Goal: Task Accomplishment & Management: Complete application form

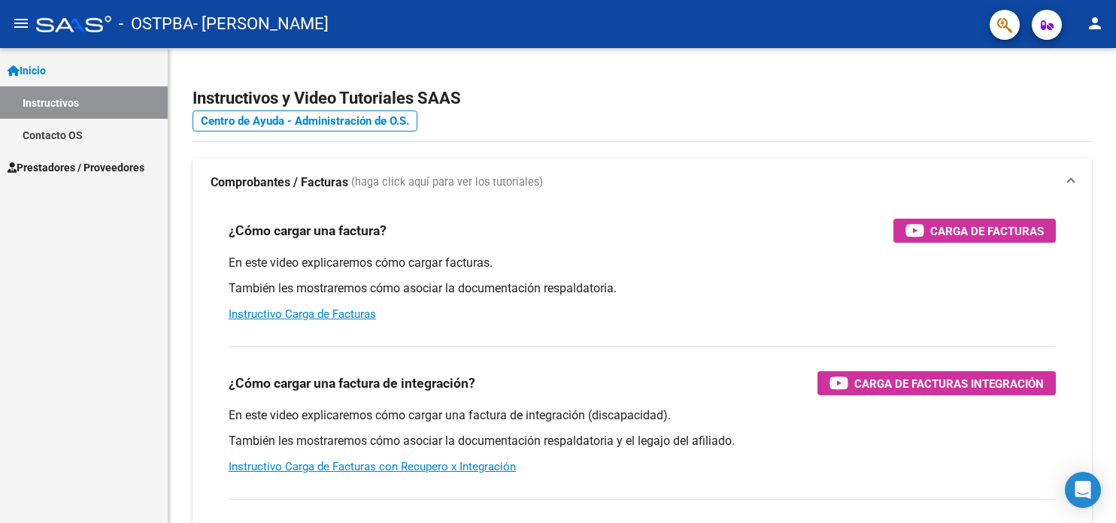
scroll to position [27379, 0]
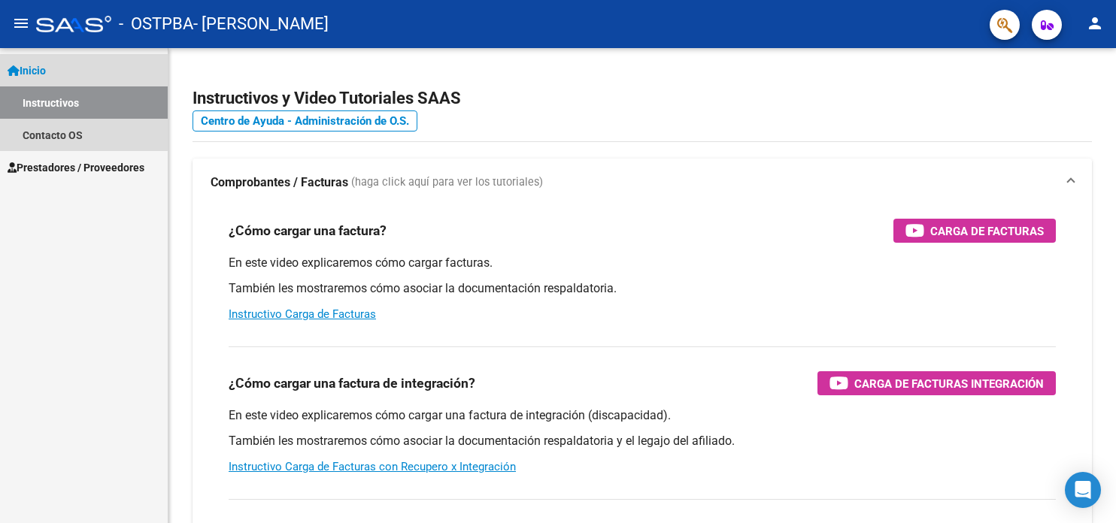
click at [62, 74] on link "Inicio" at bounding box center [84, 70] width 168 height 32
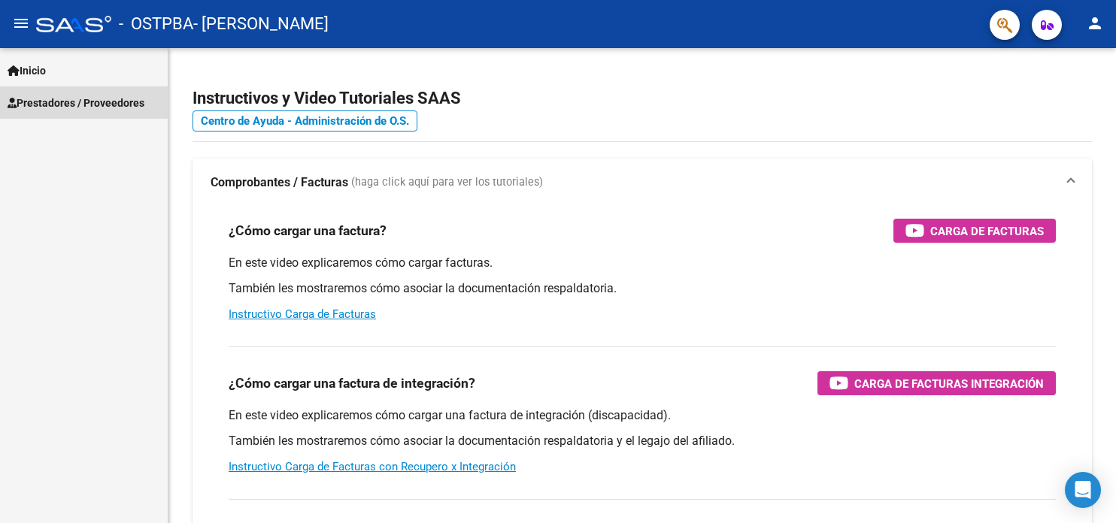
click at [69, 95] on span "Prestadores / Proveedores" at bounding box center [76, 103] width 137 height 17
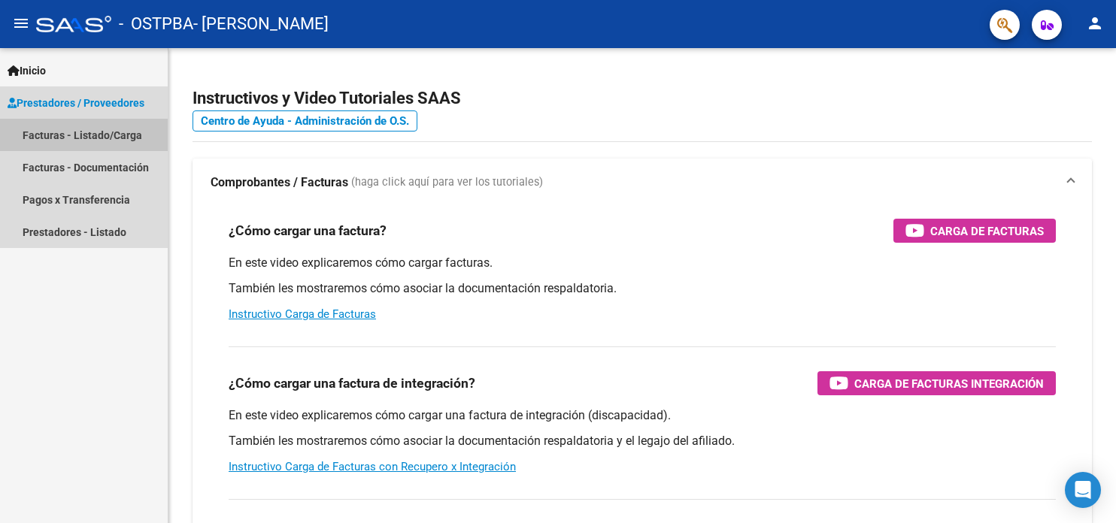
click at [74, 138] on link "Facturas - Listado/Carga" at bounding box center [84, 135] width 168 height 32
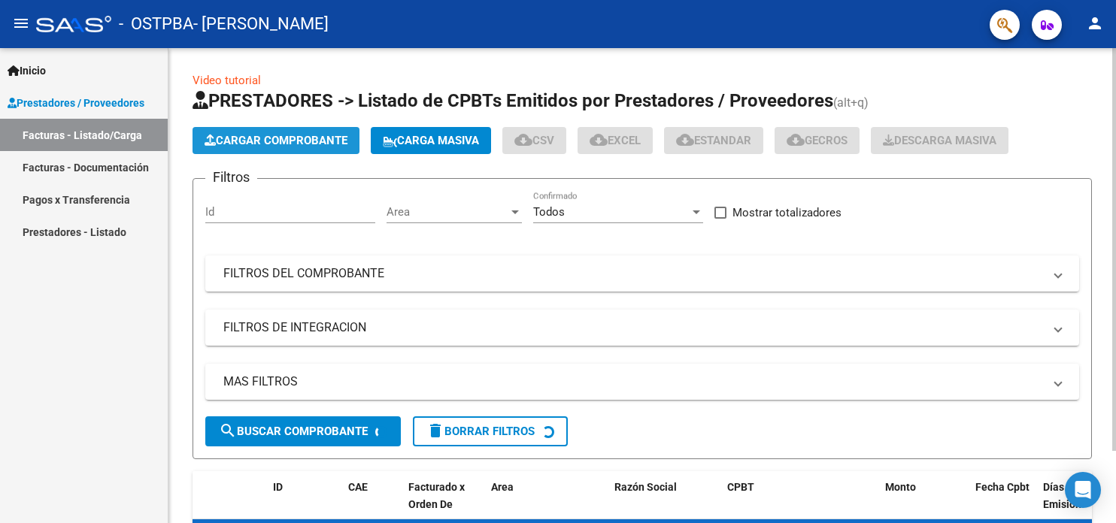
click at [271, 135] on span "Cargar Comprobante" at bounding box center [276, 141] width 143 height 14
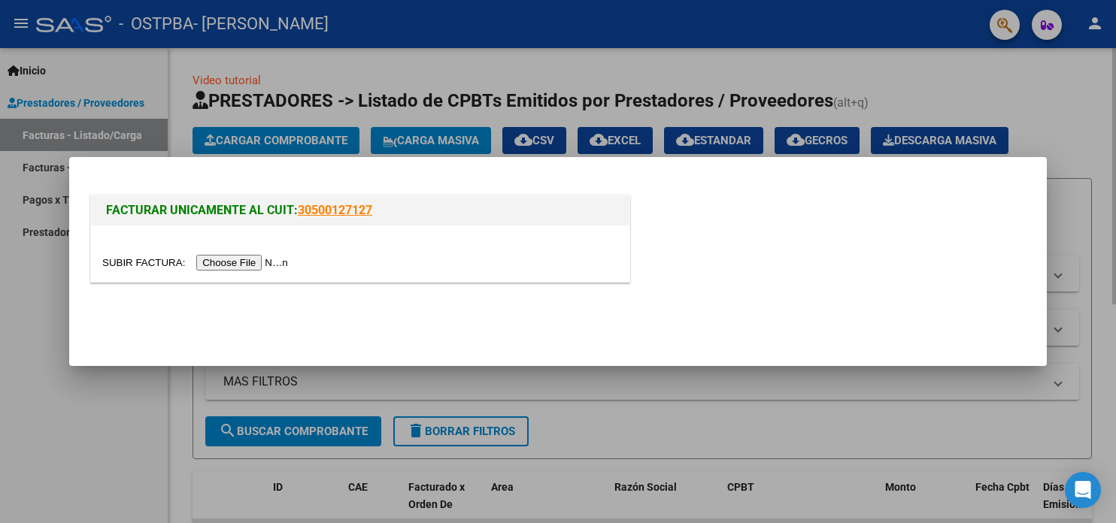
click at [271, 135] on div at bounding box center [558, 261] width 1116 height 523
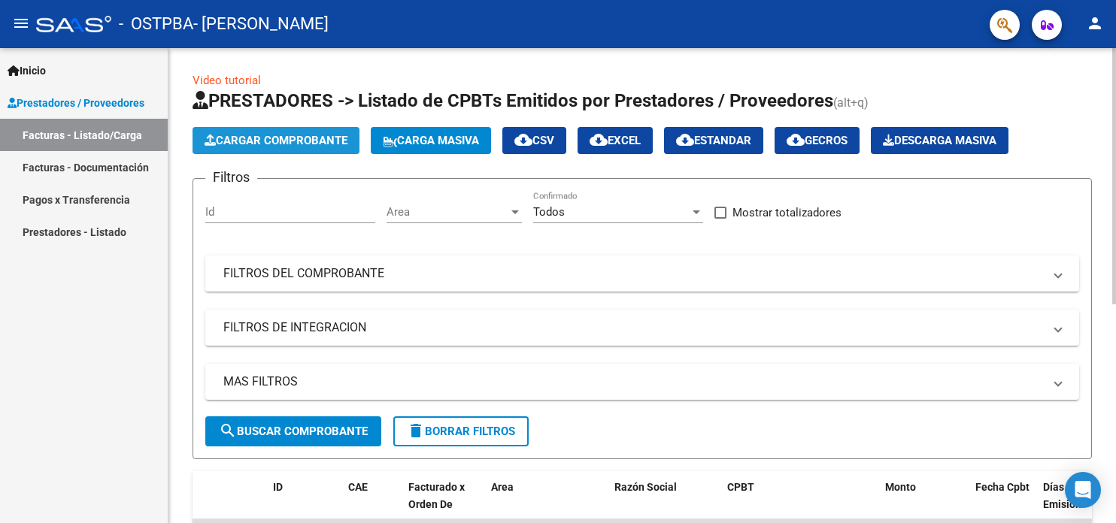
click at [271, 135] on span "Cargar Comprobante" at bounding box center [276, 141] width 143 height 14
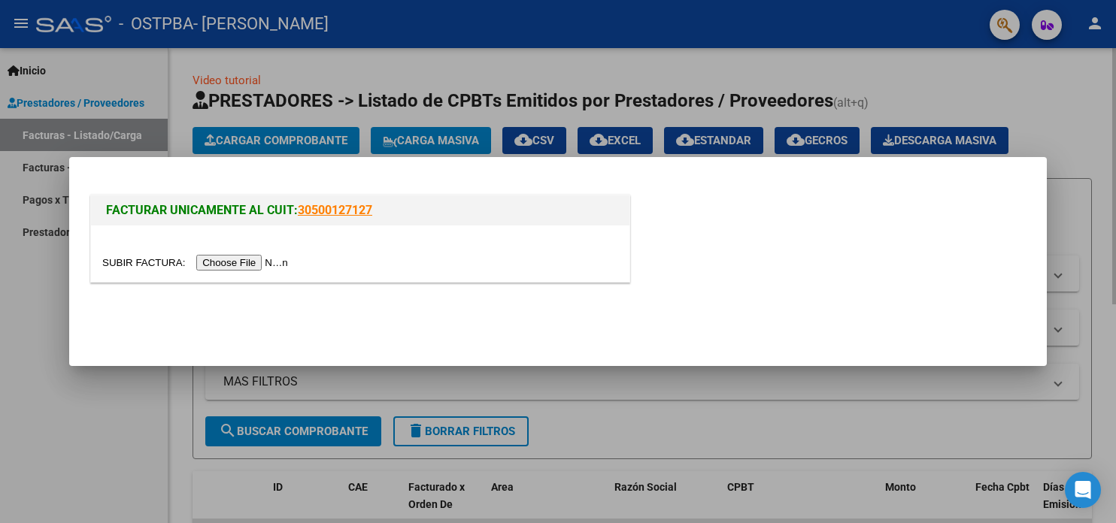
click at [126, 396] on div at bounding box center [558, 261] width 1116 height 523
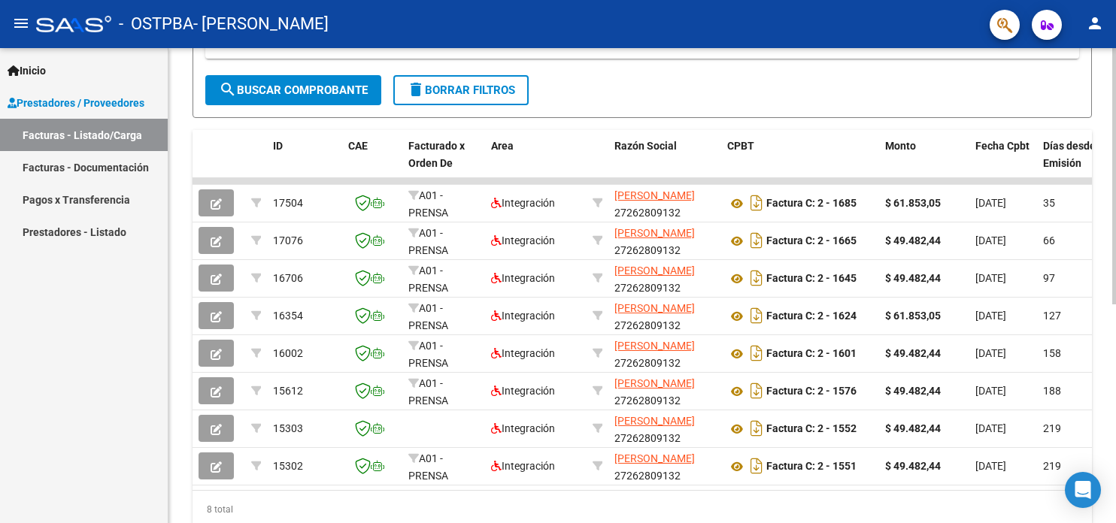
scroll to position [349, 0]
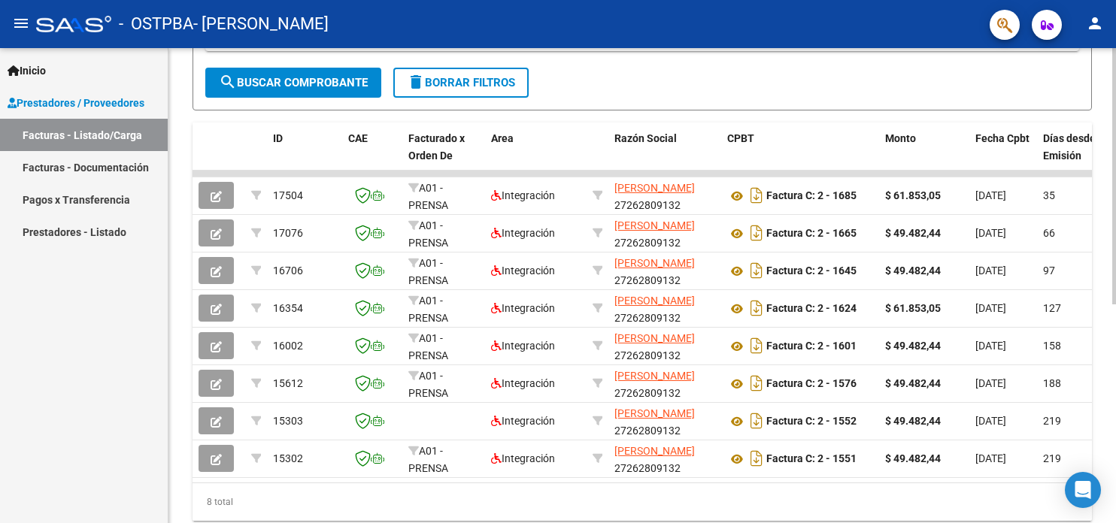
click at [1115, 308] on html "menu - OSTPBA - [PERSON_NAME] person Inicio Instructivos Contacto OS Prestadore…" at bounding box center [558, 261] width 1116 height 523
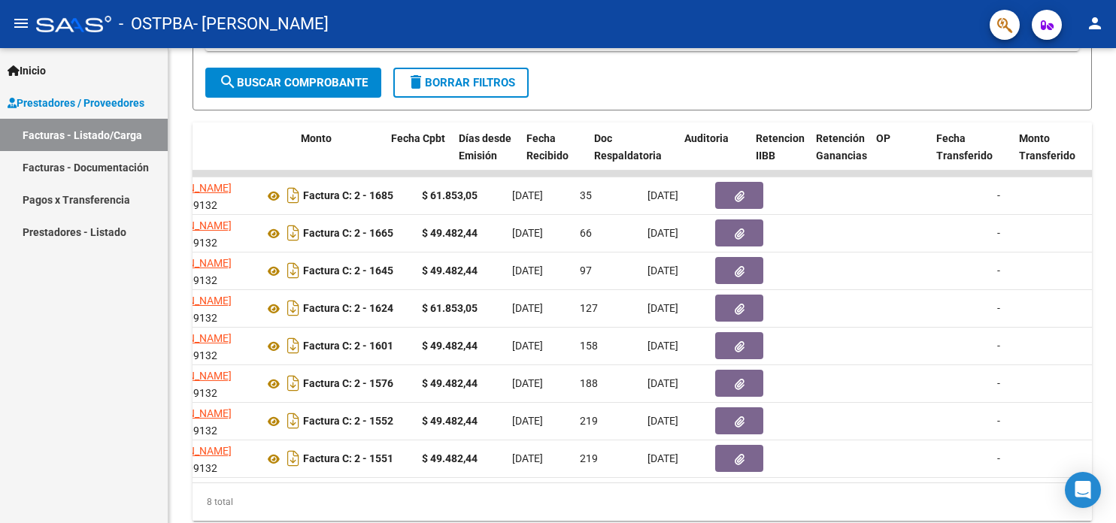
scroll to position [0, 621]
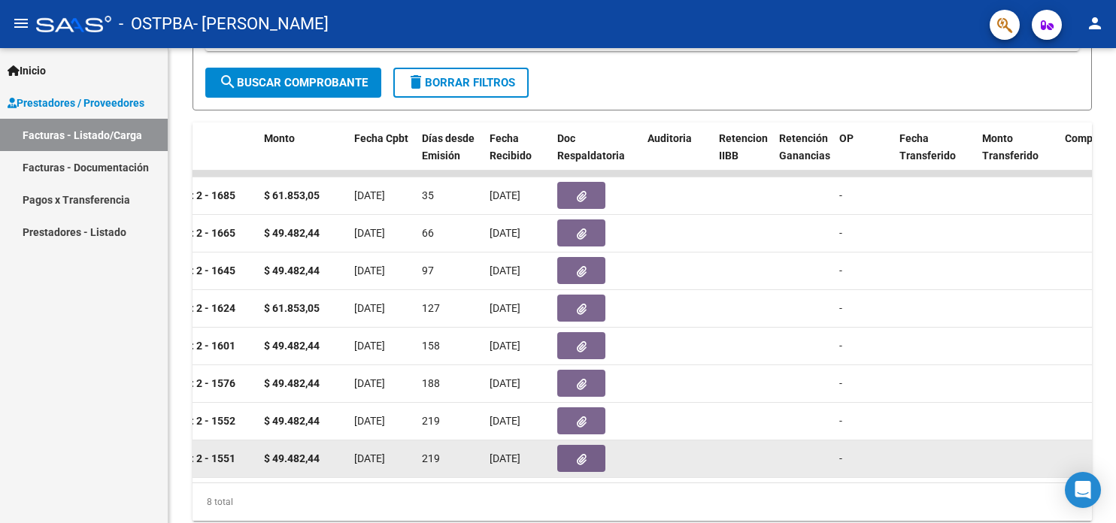
drag, startPoint x: 571, startPoint y: 468, endPoint x: 710, endPoint y: 459, distance: 138.7
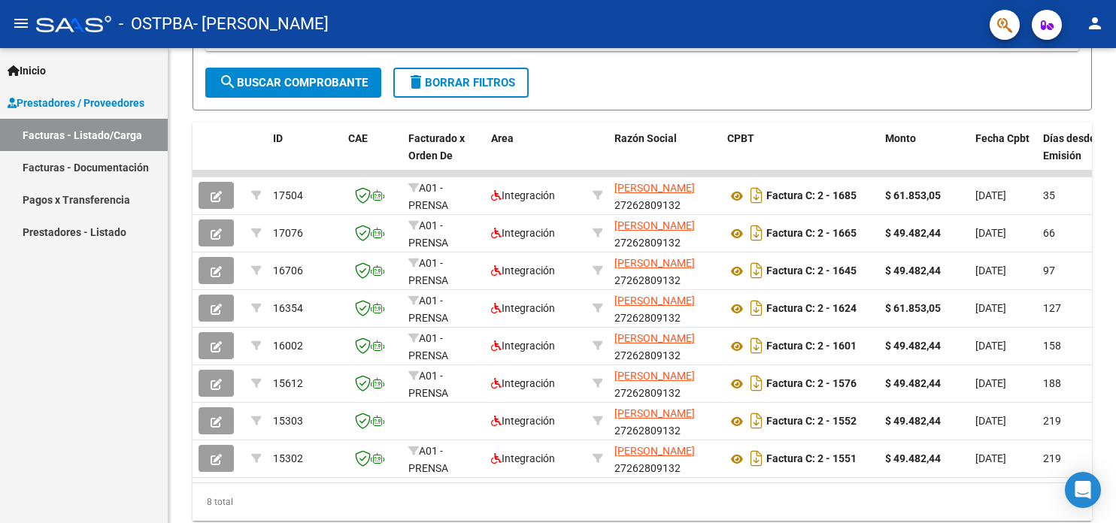
scroll to position [0, 0]
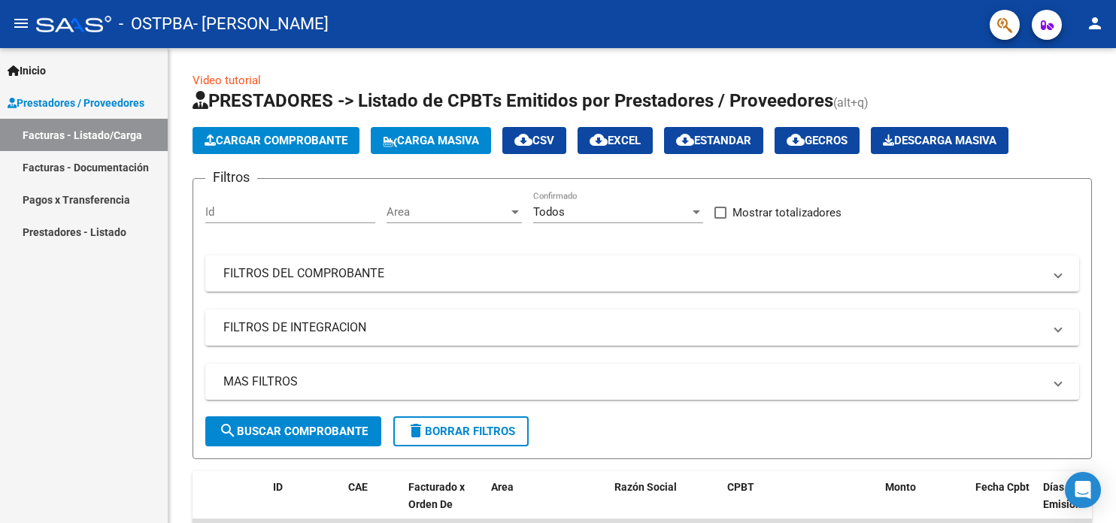
click at [1080, 195] on div "Video tutorial PRESTADORES -> Listado de CPBTs Emitidos por Prestadores / Prove…" at bounding box center [643, 483] width 951 height 870
click at [290, 141] on span "Cargar Comprobante" at bounding box center [276, 141] width 143 height 14
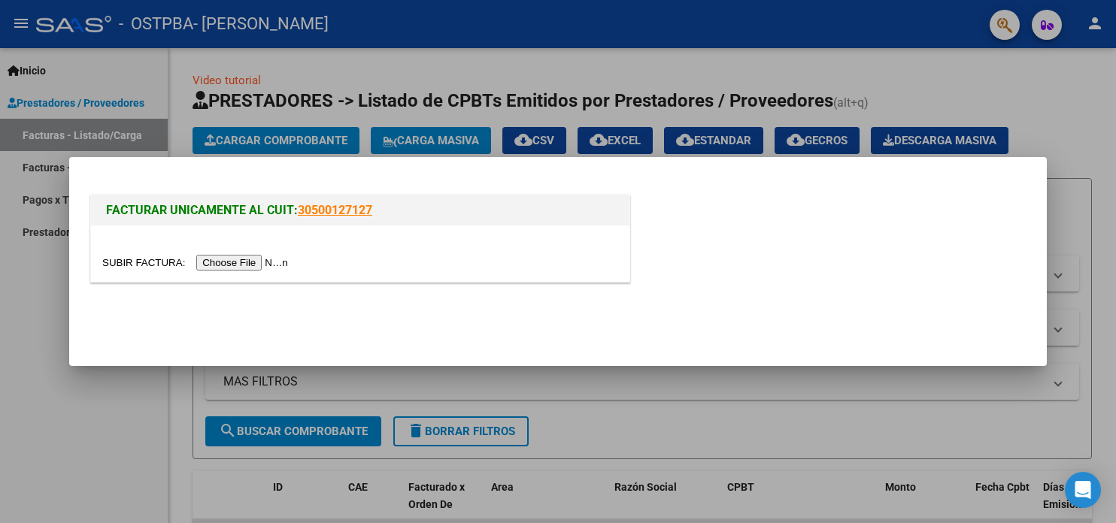
click at [277, 261] on input "file" at bounding box center [197, 263] width 190 height 16
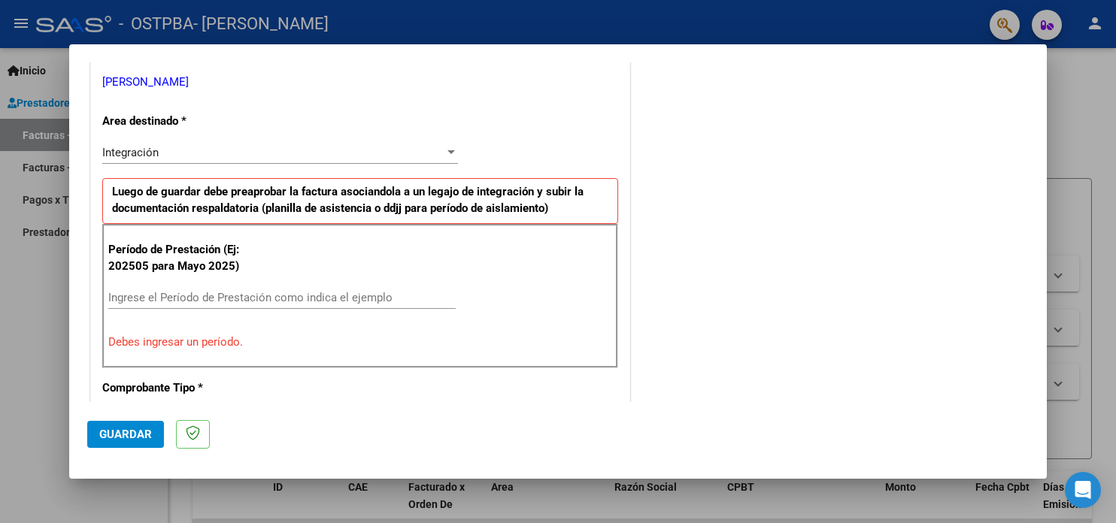
scroll to position [310, 0]
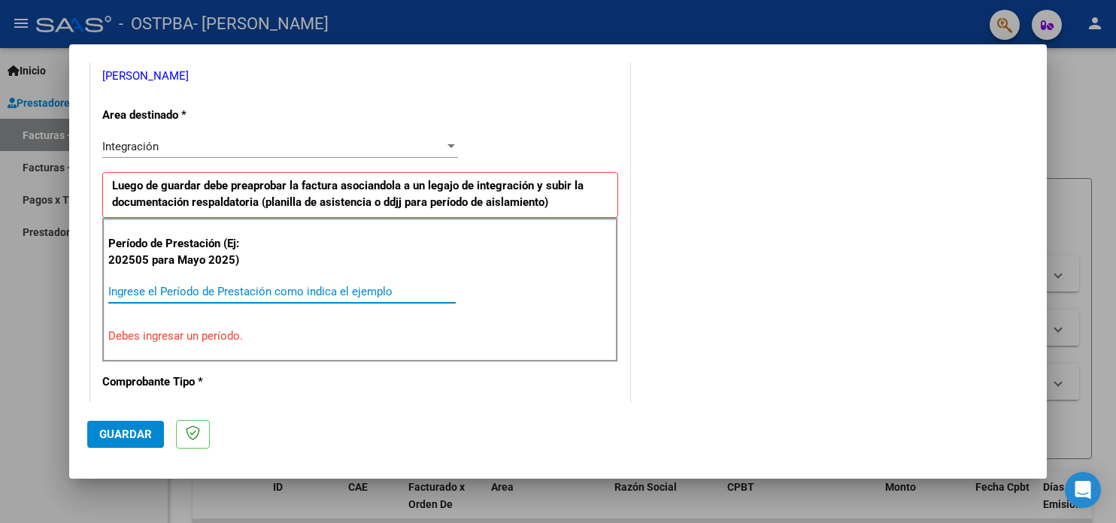
click at [168, 294] on input "Ingrese el Período de Prestación como indica el ejemplo" at bounding box center [281, 292] width 347 height 14
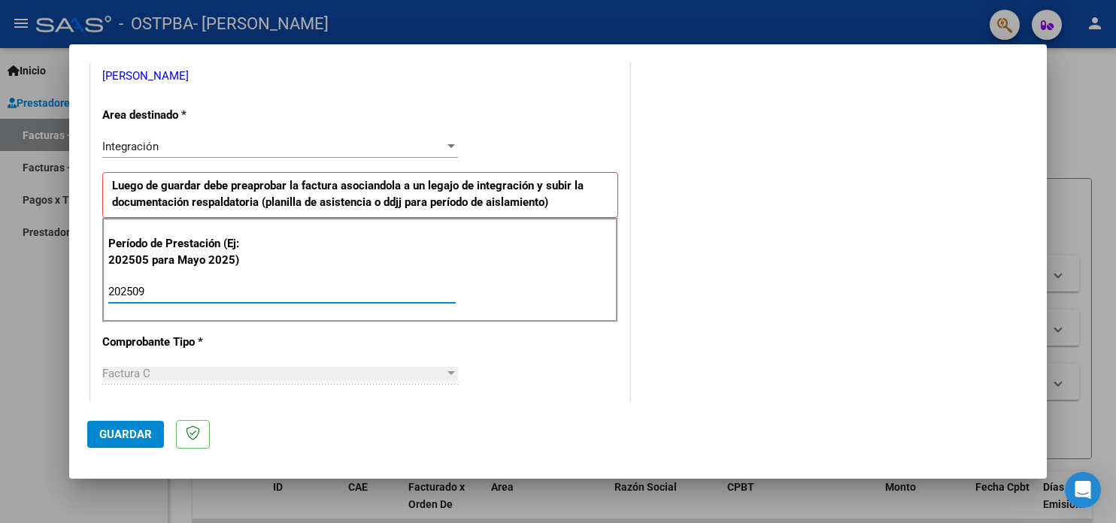
type input "202509"
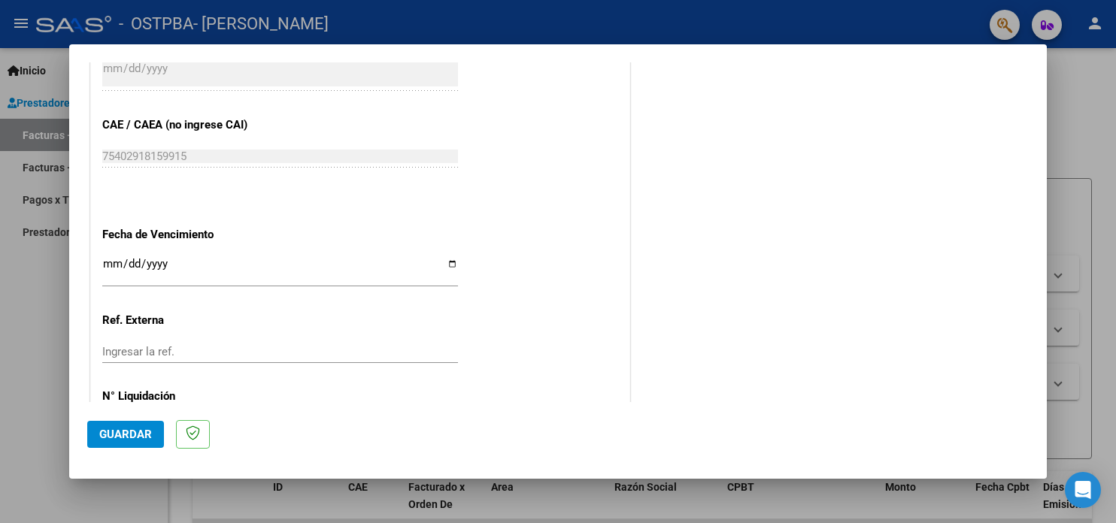
scroll to position [943, 0]
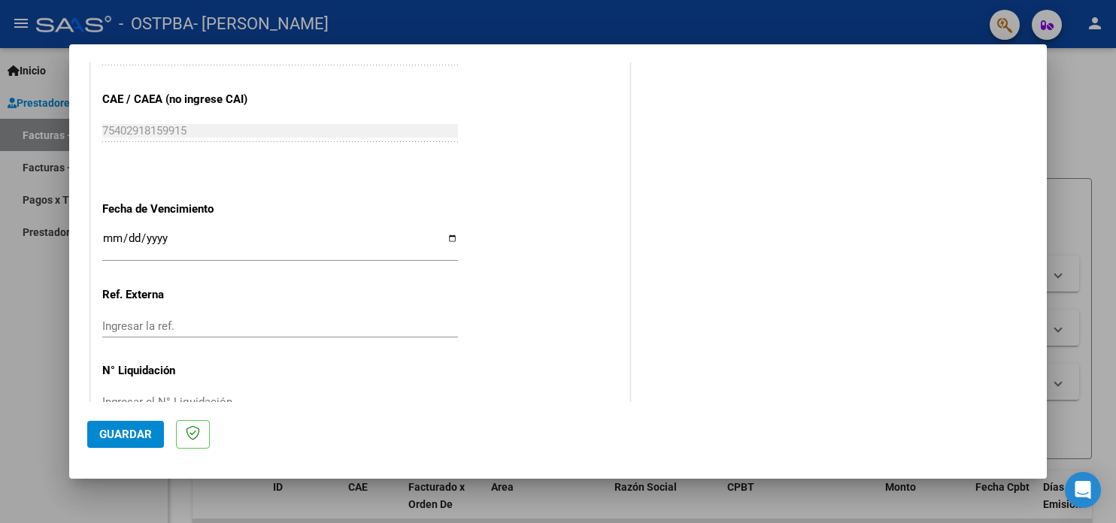
click at [105, 236] on input "Ingresar la fecha" at bounding box center [280, 244] width 356 height 24
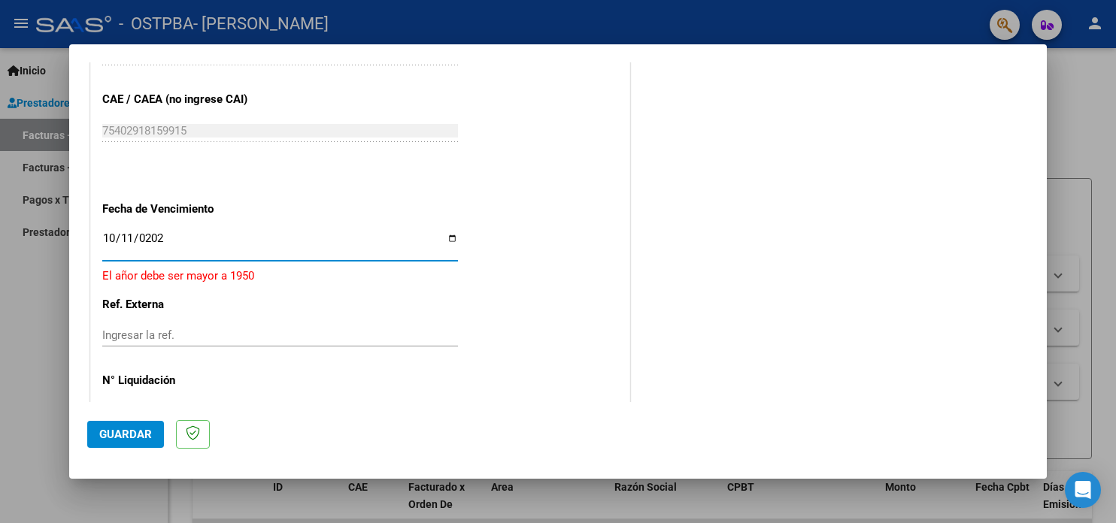
type input "[DATE]"
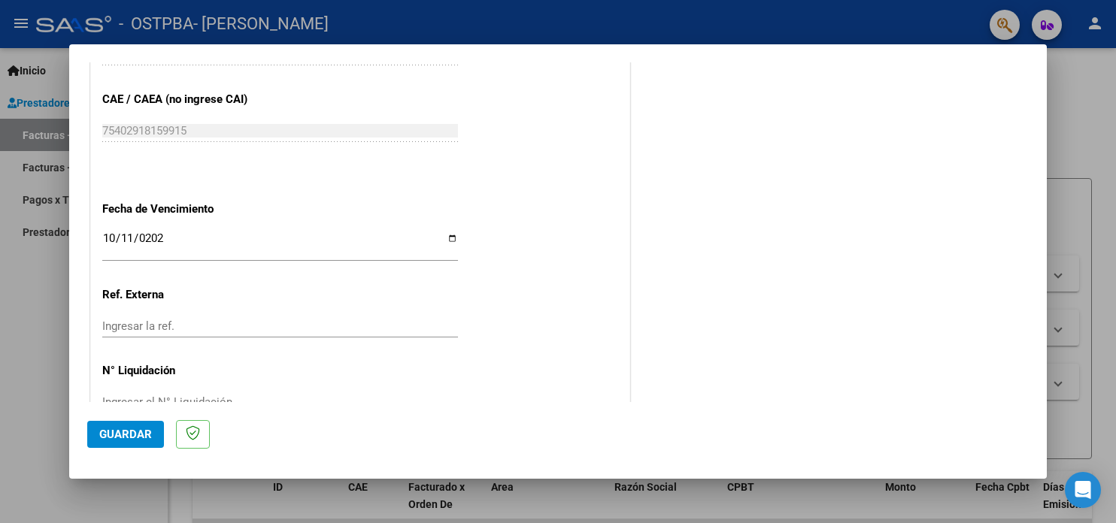
scroll to position [981, 0]
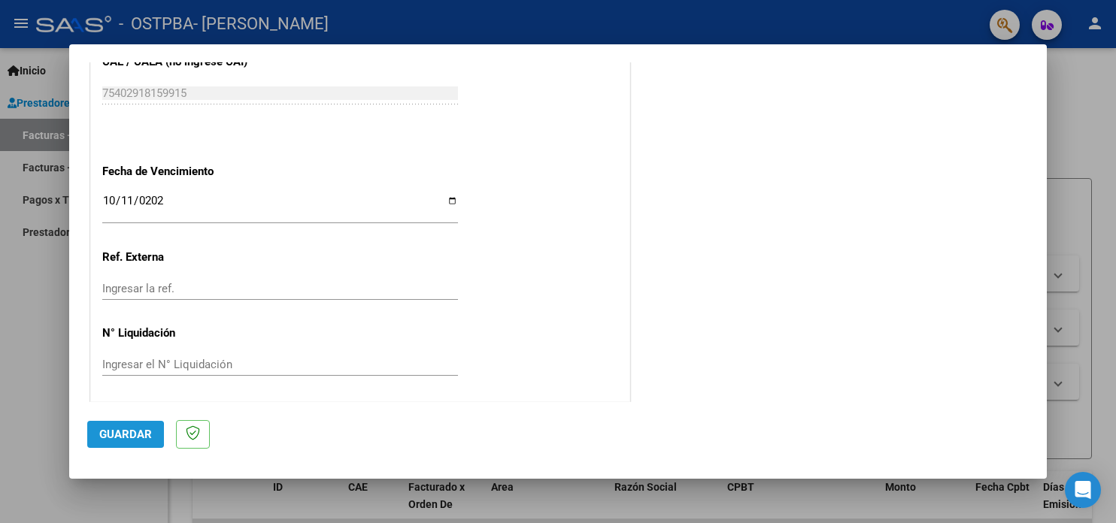
click at [106, 435] on span "Guardar" at bounding box center [125, 435] width 53 height 14
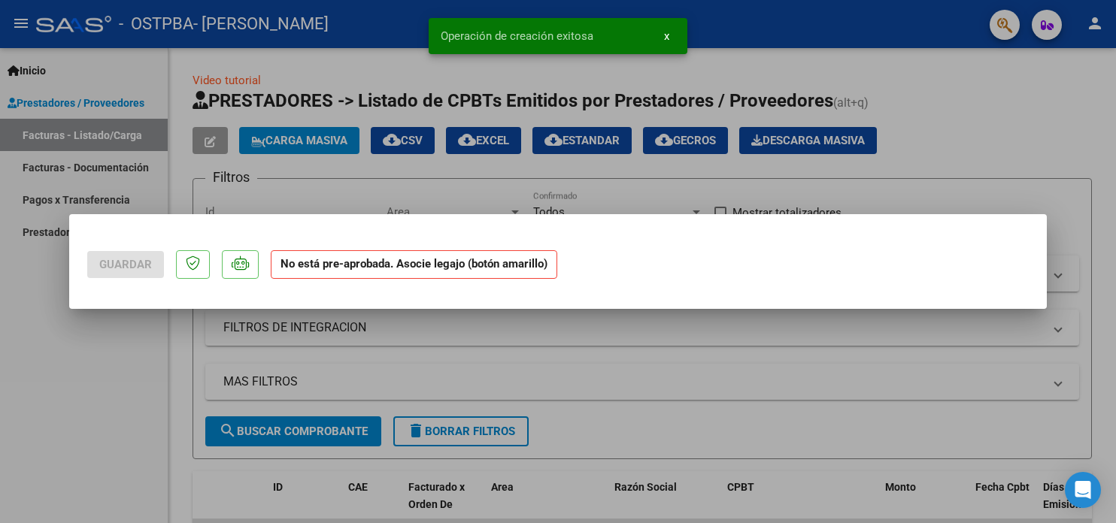
scroll to position [0, 0]
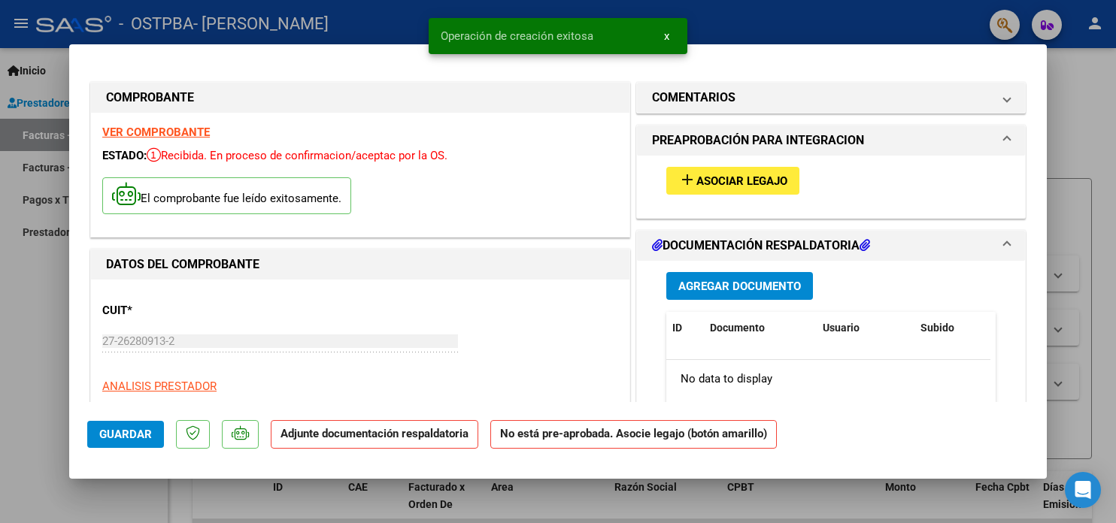
click at [746, 290] on span "Agregar Documento" at bounding box center [739, 287] width 123 height 14
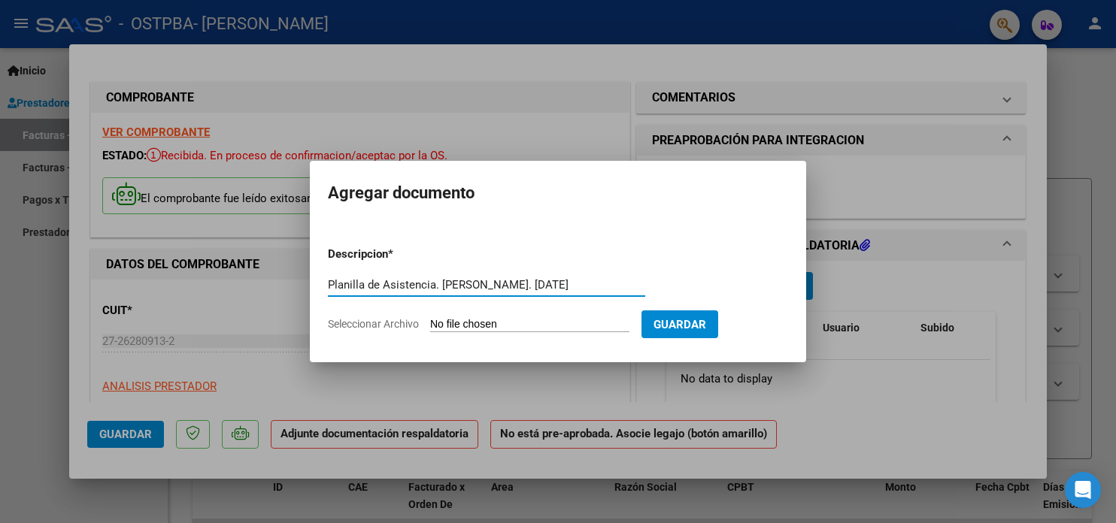
type input "Planilla de Asistencia. [PERSON_NAME]. [DATE]"
click at [361, 326] on span "Seleccionar Archivo" at bounding box center [373, 324] width 91 height 12
click at [430, 326] on input "Seleccionar Archivo" at bounding box center [529, 325] width 199 height 14
type input "C:\fakepath\[PERSON_NAME]. Planilla de Asistencia. [DATE].pdf"
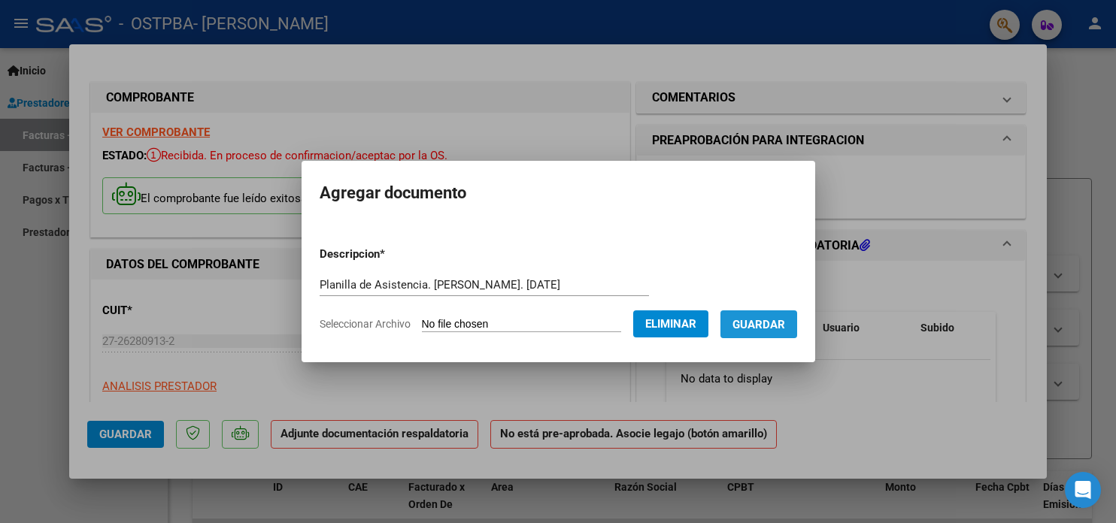
click at [797, 323] on button "Guardar" at bounding box center [758, 325] width 77 height 28
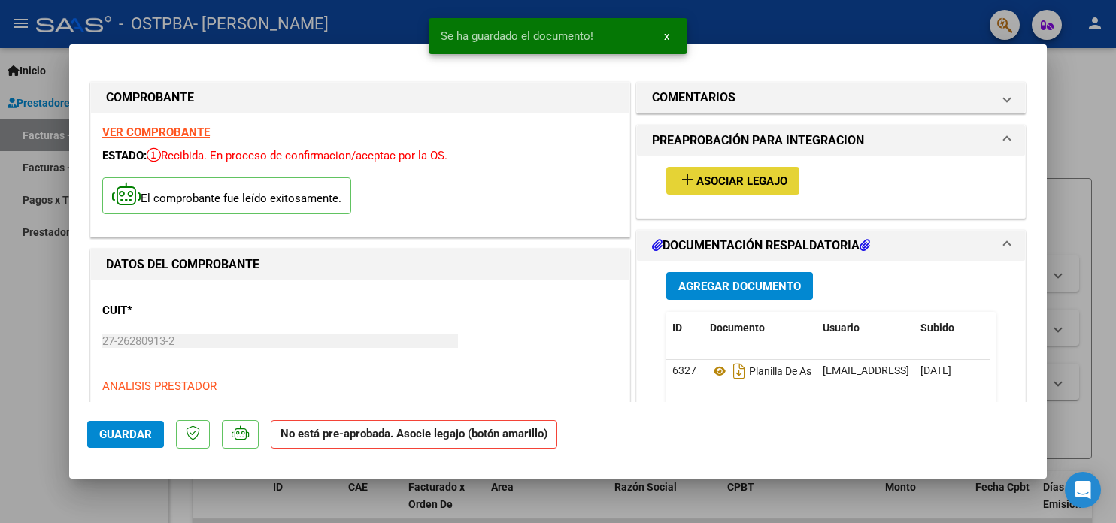
click at [779, 182] on span "Asociar Legajo" at bounding box center [741, 181] width 91 height 14
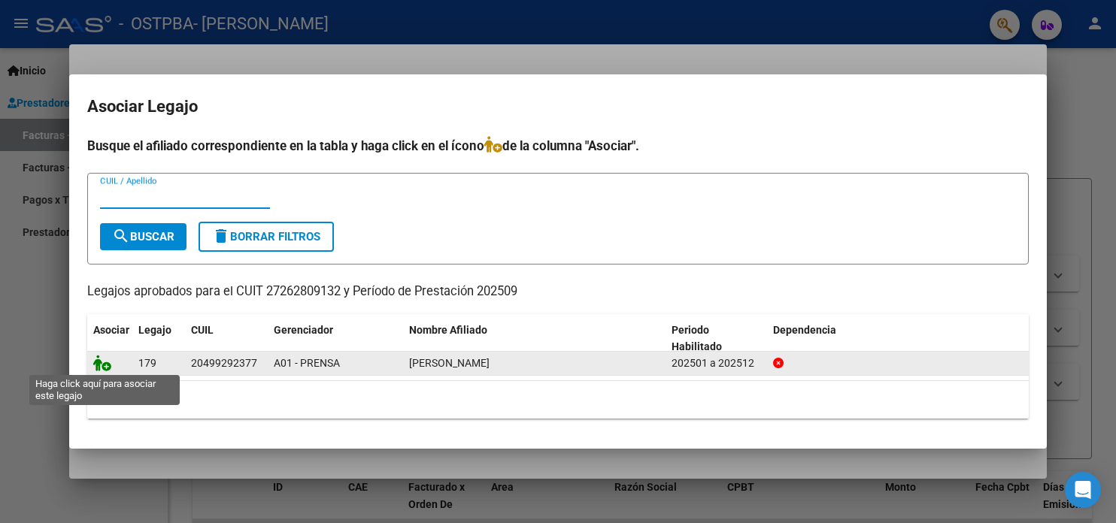
click at [105, 366] on icon at bounding box center [102, 363] width 18 height 17
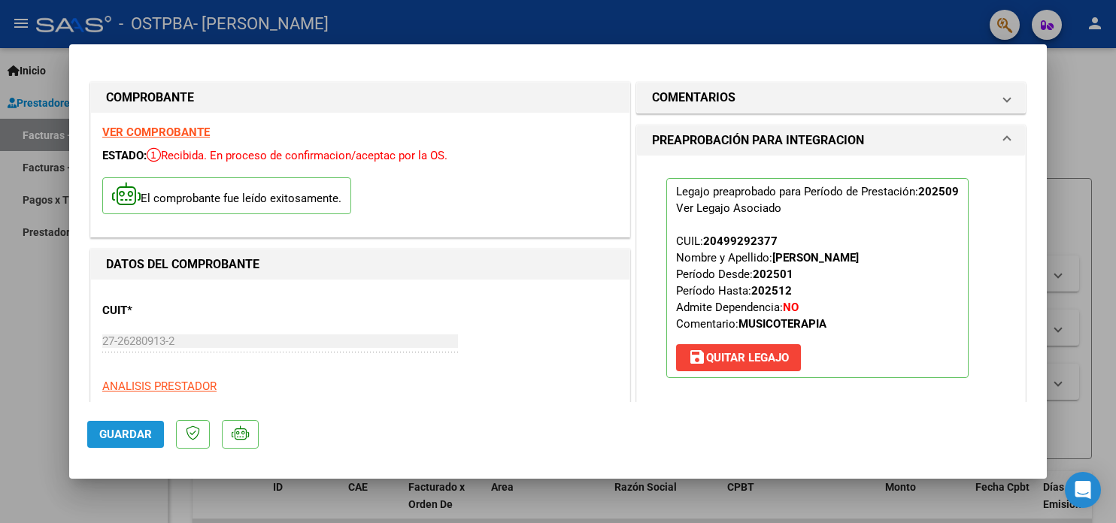
click at [144, 430] on span "Guardar" at bounding box center [125, 435] width 53 height 14
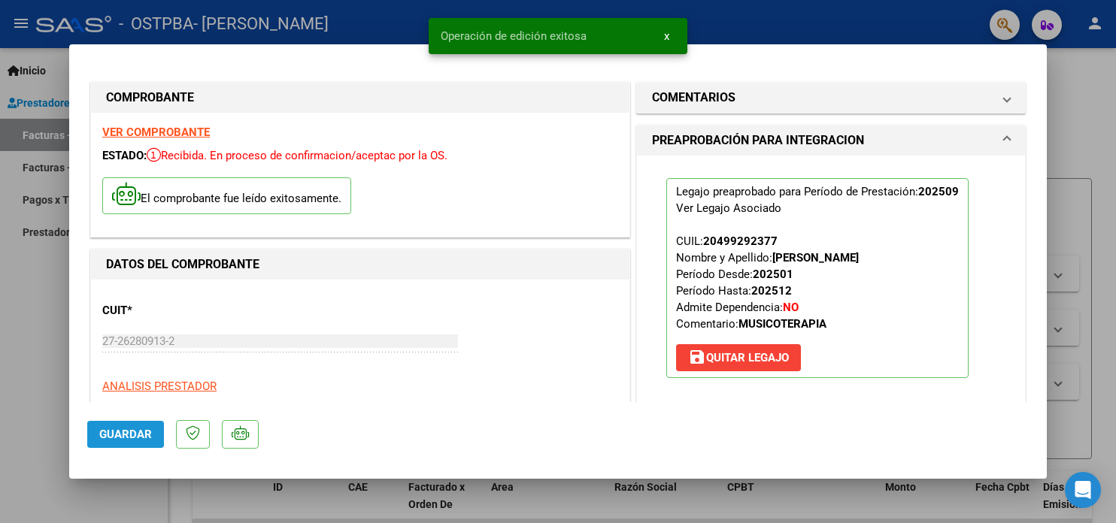
click at [144, 430] on span "Guardar" at bounding box center [125, 435] width 53 height 14
click at [47, 359] on div at bounding box center [558, 261] width 1116 height 523
type input "$ 0,00"
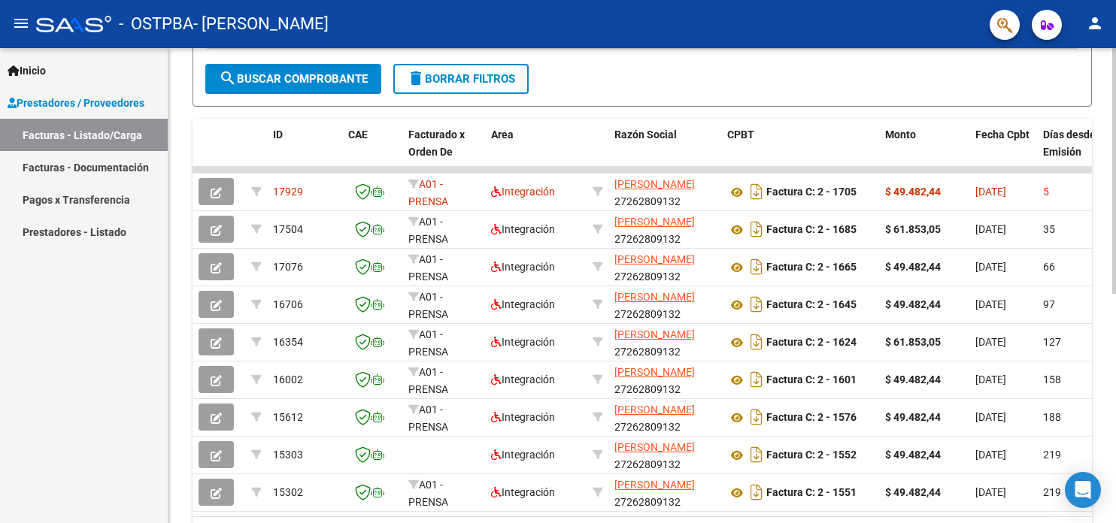
scroll to position [362, 0]
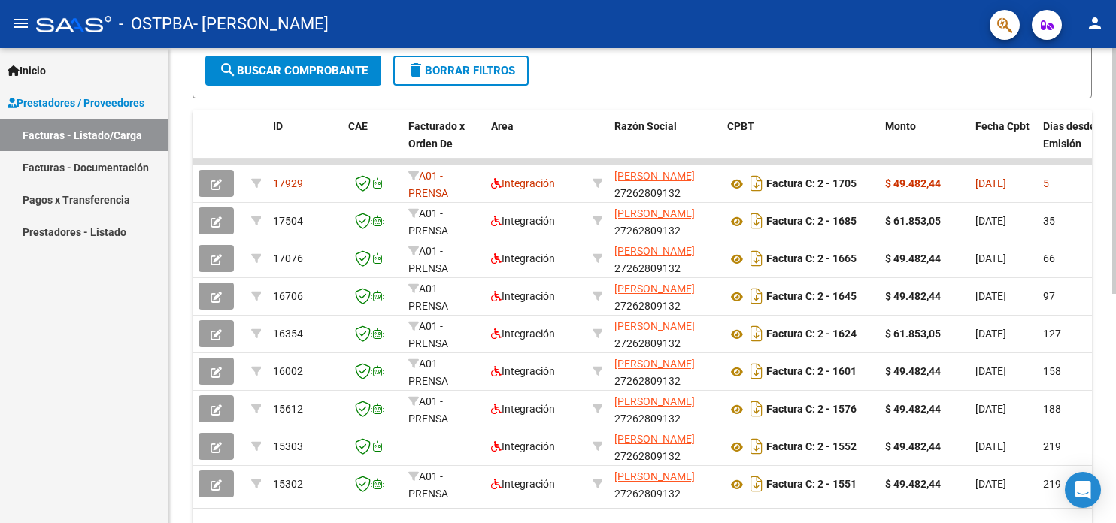
click at [1115, 291] on html "menu - OSTPBA - [PERSON_NAME] person Inicio Instructivos Contacto OS Prestadore…" at bounding box center [558, 261] width 1116 height 523
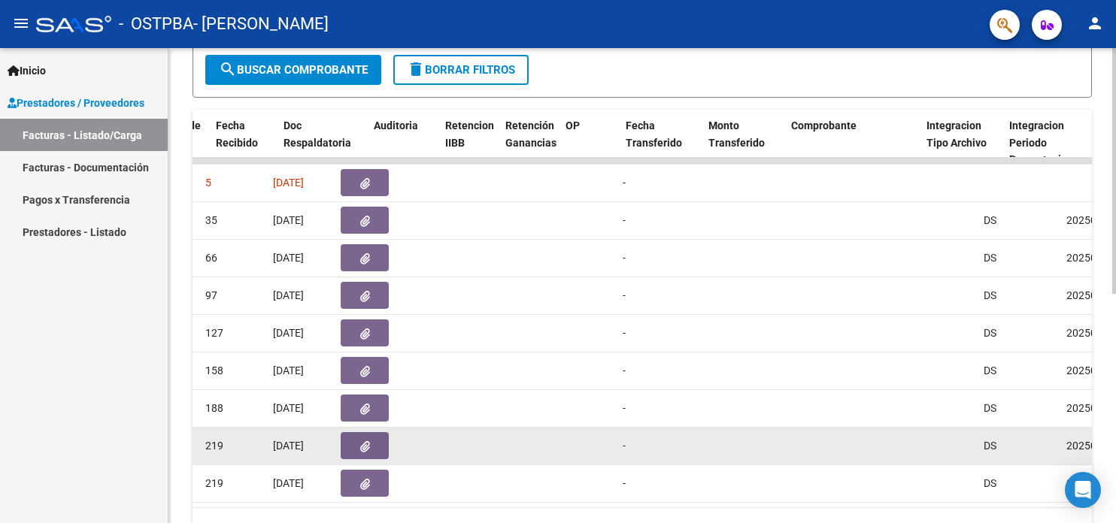
scroll to position [0, 894]
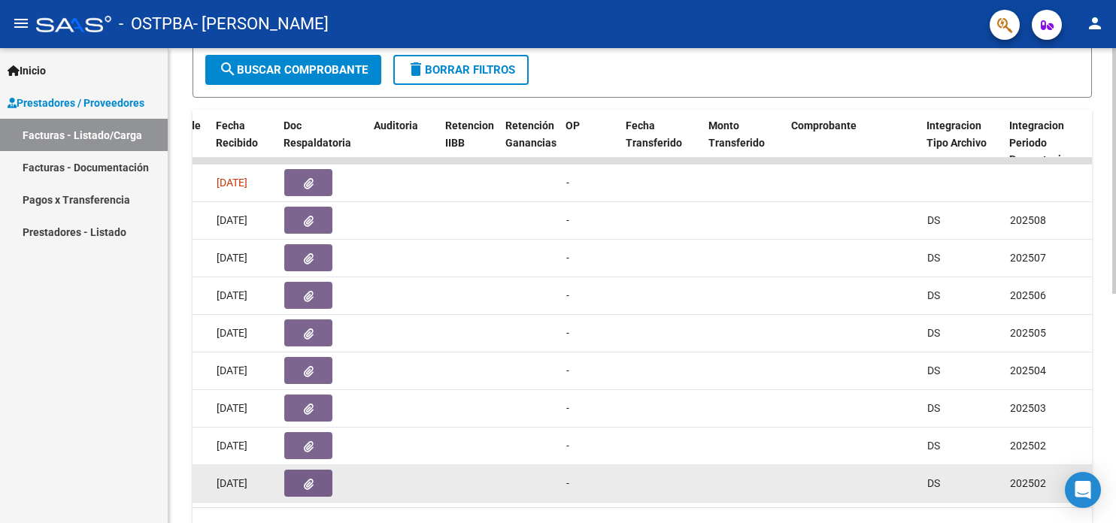
drag, startPoint x: 671, startPoint y: 502, endPoint x: 774, endPoint y: 491, distance: 103.6
type textarea "DS 202502 $ 49.482,44 $ 49.482,44 202501 179 [PERSON_NAME] 20499292377 [DATE] […"
click at [774, 491] on datatable-body "17929 A01 - PRENSA Integración [PERSON_NAME] 27262809132 Factura C: 2 - 1705 $ …" at bounding box center [642, 333] width 899 height 350
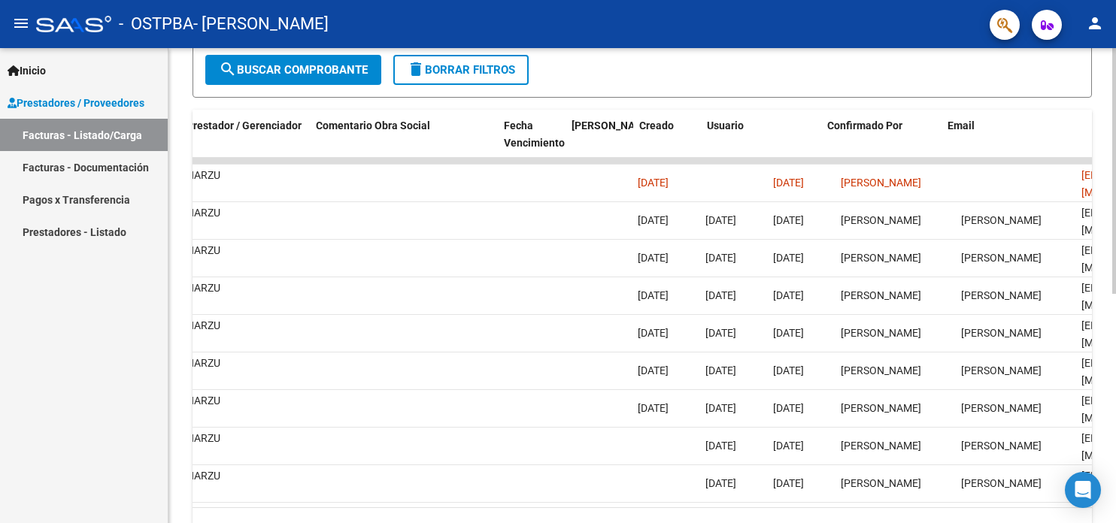
scroll to position [0, 2271]
